Goal: Transaction & Acquisition: Subscribe to service/newsletter

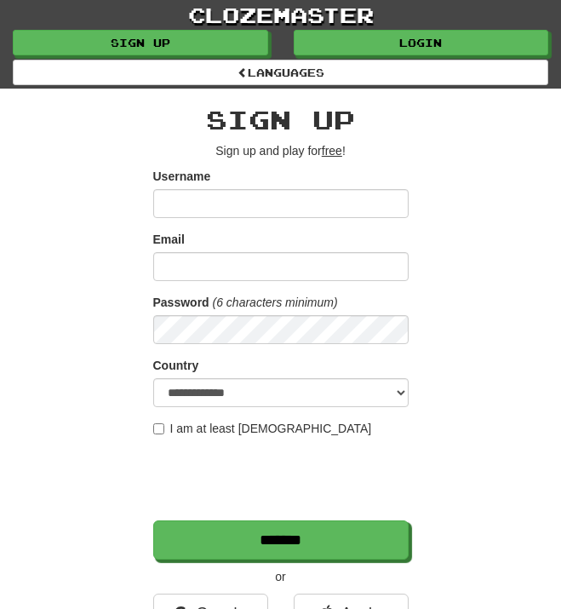
type input "**********"
click at [286, 261] on input "Email" at bounding box center [280, 266] width 255 height 29
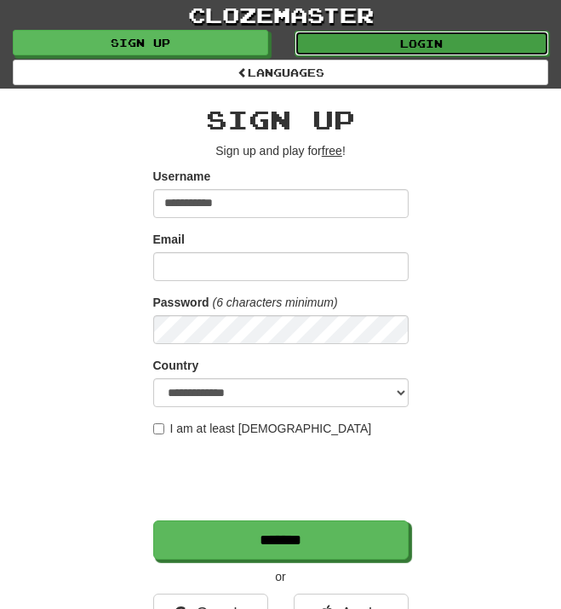
click at [348, 43] on link "Login" at bounding box center [422, 44] width 255 height 26
